Goal: Task Accomplishment & Management: Manage account settings

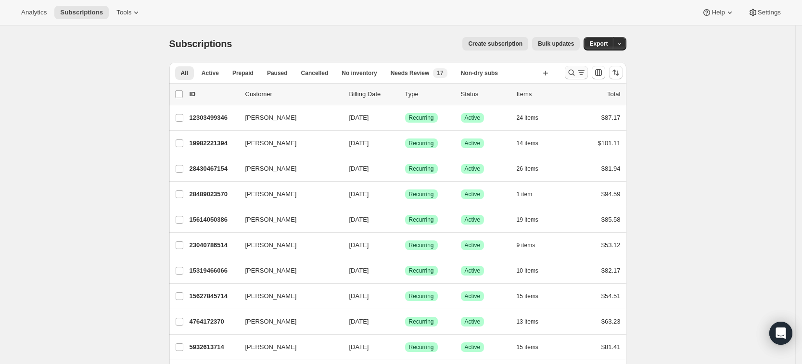
click at [574, 75] on icon "Search and filter results" at bounding box center [572, 73] width 10 height 10
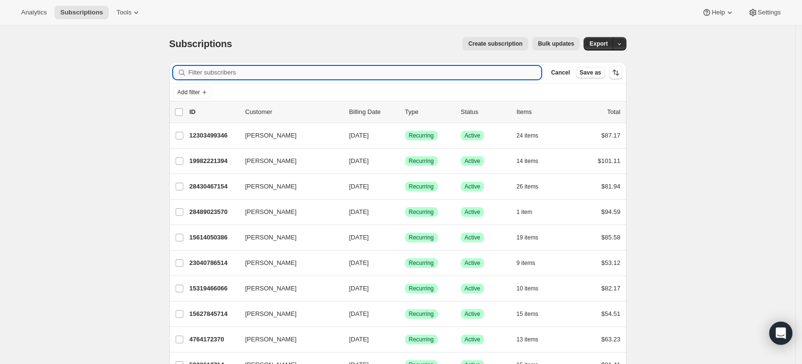
paste input "freemanfamily537@gmail.com"
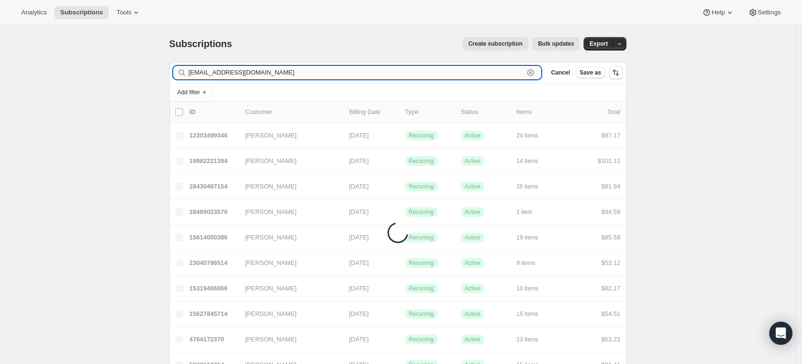
type input "freemanfamily537@gmail.com"
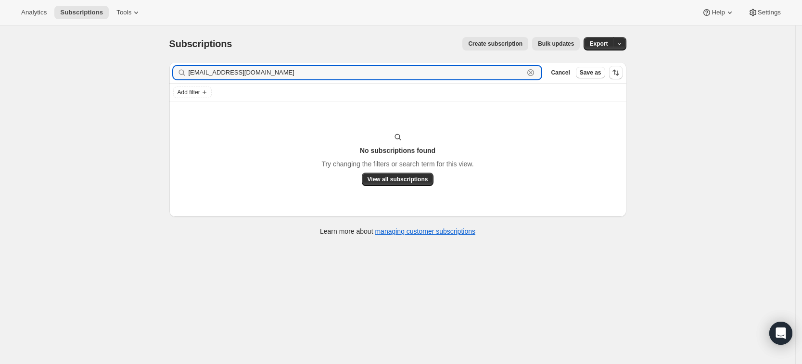
drag, startPoint x: 288, startPoint y: 71, endPoint x: 174, endPoint y: 71, distance: 114.1
click at [174, 71] on div "Filter subscribers freemanfamily537@gmail.com Clear Cancel Save as" at bounding box center [397, 72] width 457 height 21
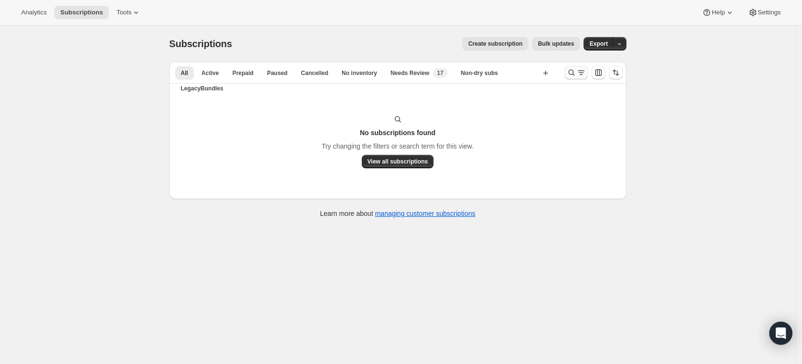
click at [571, 72] on icon "Search and filter results" at bounding box center [572, 73] width 10 height 10
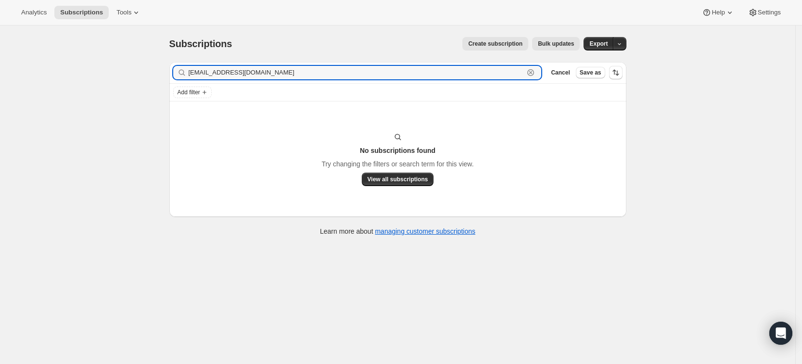
click at [533, 72] on icon "button" at bounding box center [531, 72] width 3 height 3
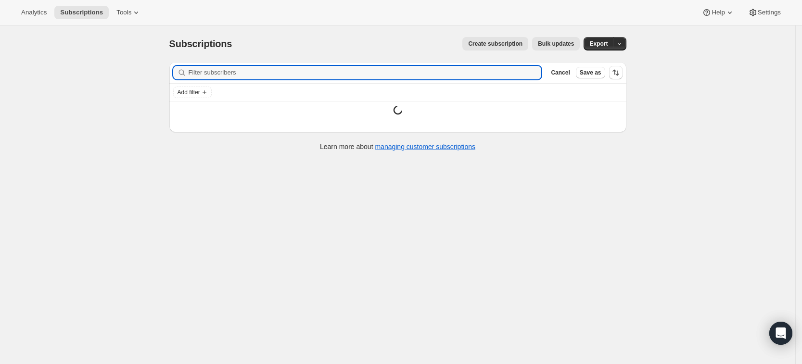
paste input "[PERSON_NAME][EMAIL_ADDRESS][DOMAIN_NAME]"
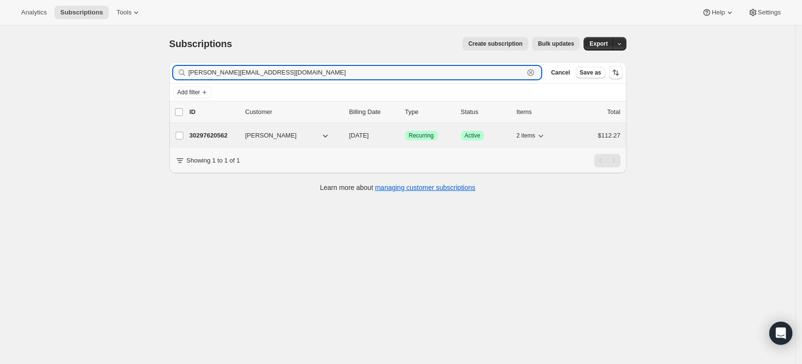
type input "[PERSON_NAME][EMAIL_ADDRESS][DOMAIN_NAME]"
click at [217, 137] on p "30297620562" at bounding box center [214, 136] width 48 height 10
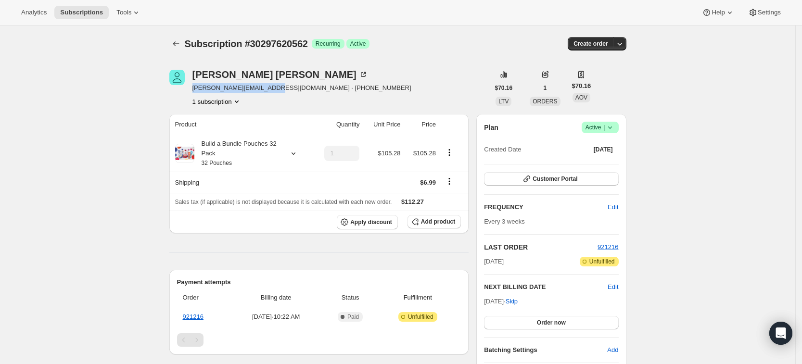
drag, startPoint x: 268, startPoint y: 89, endPoint x: 195, endPoint y: 85, distance: 73.3
click at [195, 85] on div "Colette Freeman chris@barcarventures.com · +17734567138 1 subscription" at bounding box center [329, 88] width 320 height 37
copy span "[PERSON_NAME][EMAIL_ADDRESS][DOMAIN_NAME]"
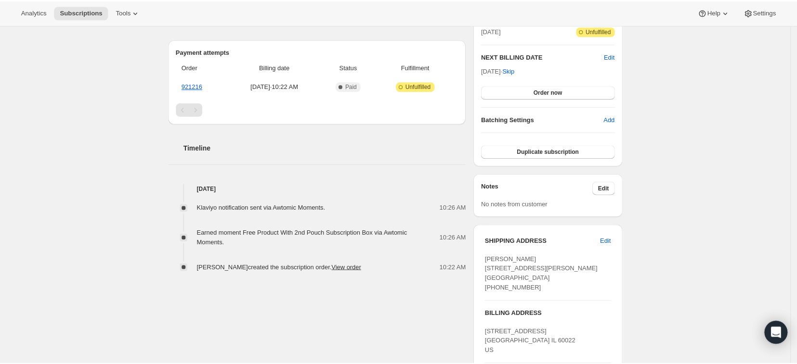
scroll to position [231, 0]
click at [196, 83] on link "921216" at bounding box center [193, 85] width 21 height 7
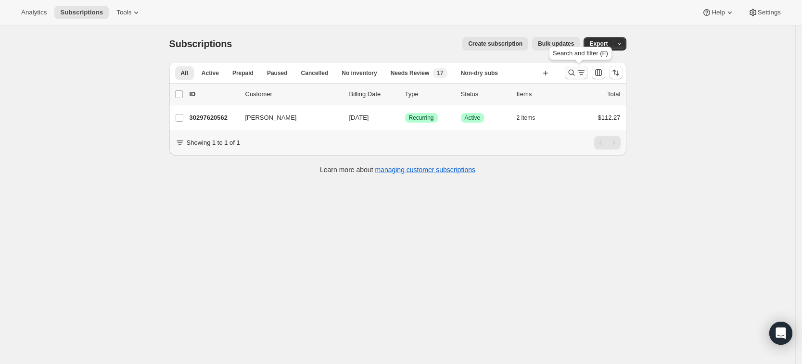
click at [577, 74] on icon "Search and filter results" at bounding box center [572, 73] width 10 height 10
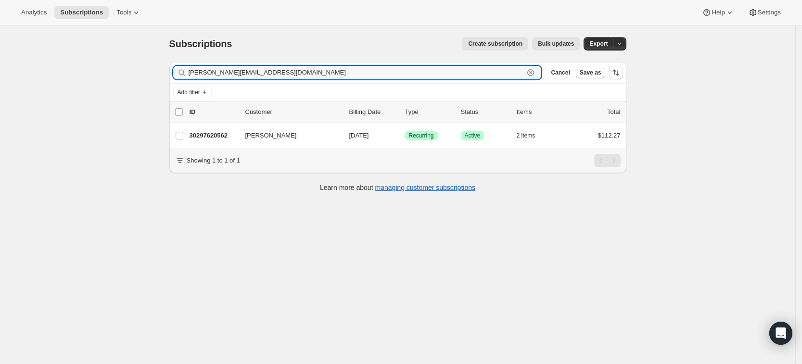
click at [533, 73] on icon "button" at bounding box center [531, 72] width 3 height 3
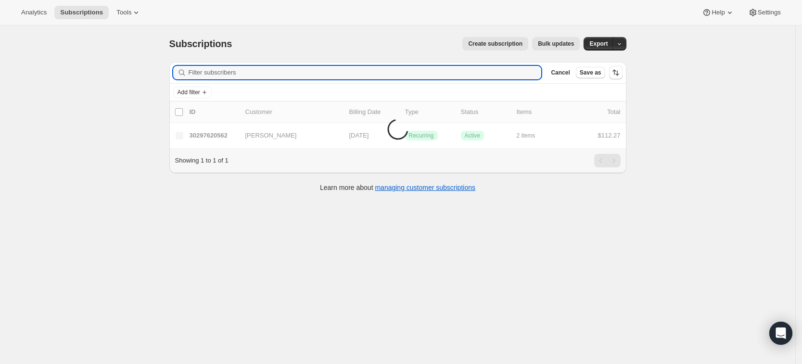
paste input "[EMAIL_ADDRESS][DOMAIN_NAME]"
type input "[EMAIL_ADDRESS][DOMAIN_NAME]"
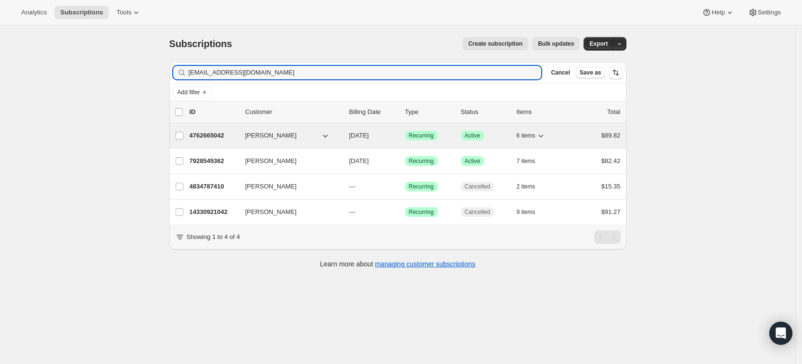
click at [217, 135] on p "4762665042" at bounding box center [214, 136] width 48 height 10
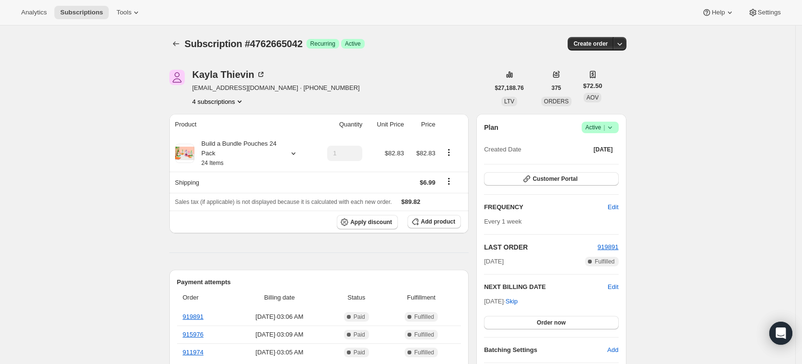
click at [241, 101] on icon "Product actions" at bounding box center [240, 102] width 4 height 2
click at [278, 106] on div "4 subscriptions" at bounding box center [277, 102] width 168 height 10
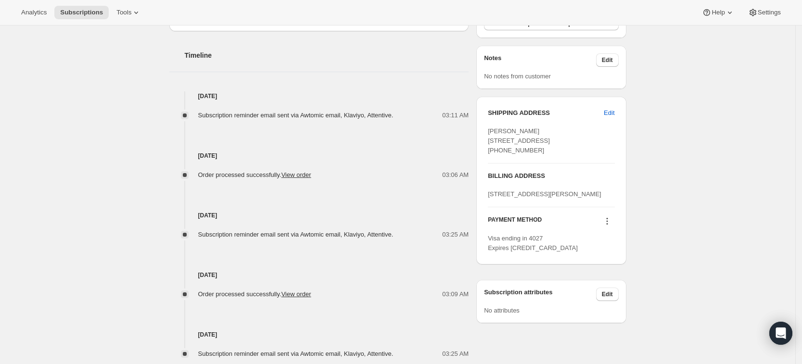
scroll to position [351, 0]
